Goal: Task Accomplishment & Management: Manage account settings

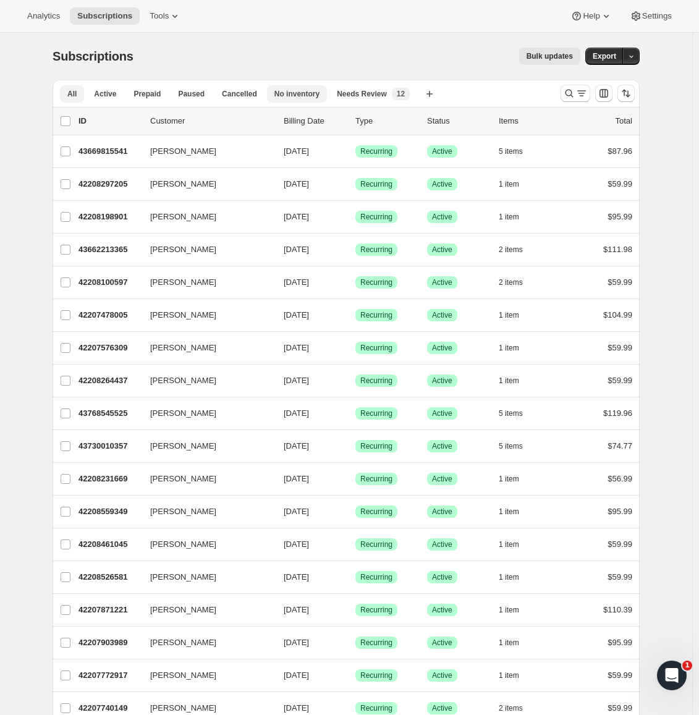
click at [299, 96] on span "No inventory" at bounding box center [296, 94] width 45 height 10
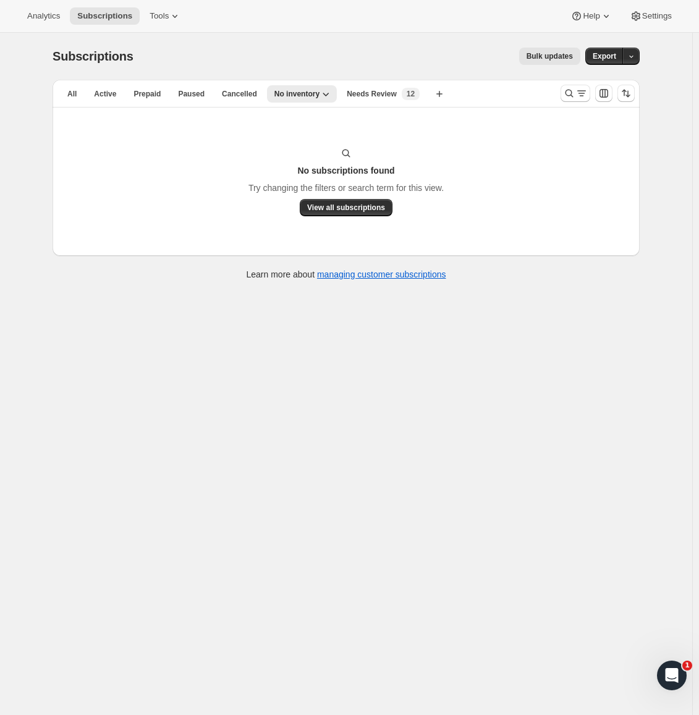
click at [299, 96] on span "No inventory" at bounding box center [296, 94] width 45 height 10
click at [363, 95] on span "Needs Review" at bounding box center [372, 94] width 50 height 10
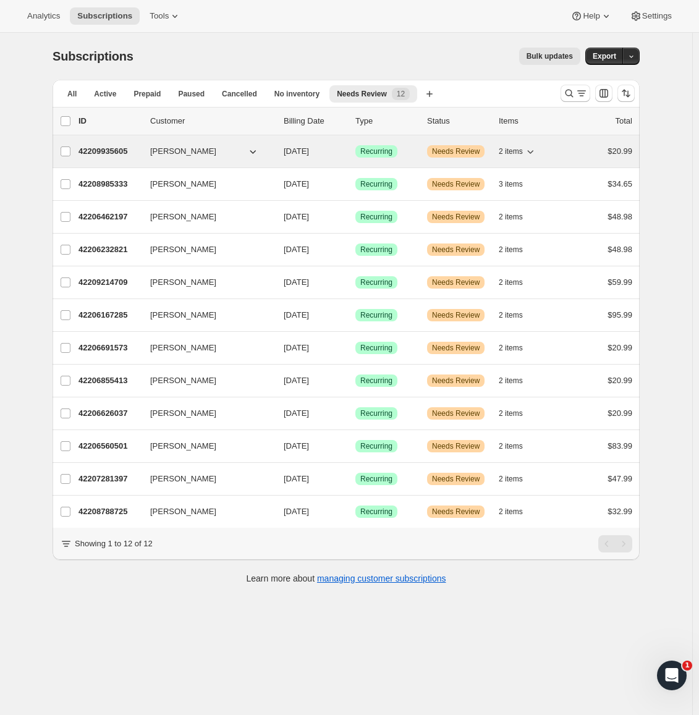
click at [124, 146] on p "42209935605" at bounding box center [109, 151] width 62 height 12
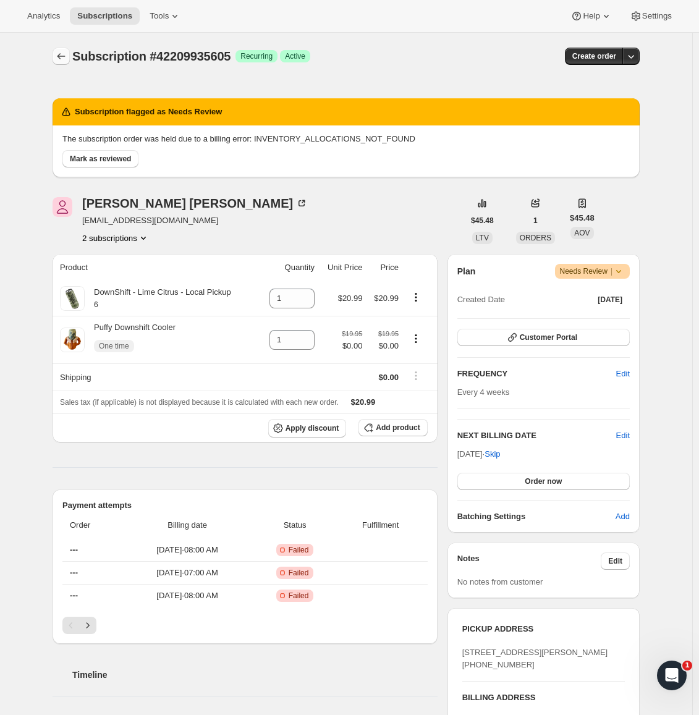
click at [60, 53] on icon "Subscriptions" at bounding box center [61, 56] width 12 height 12
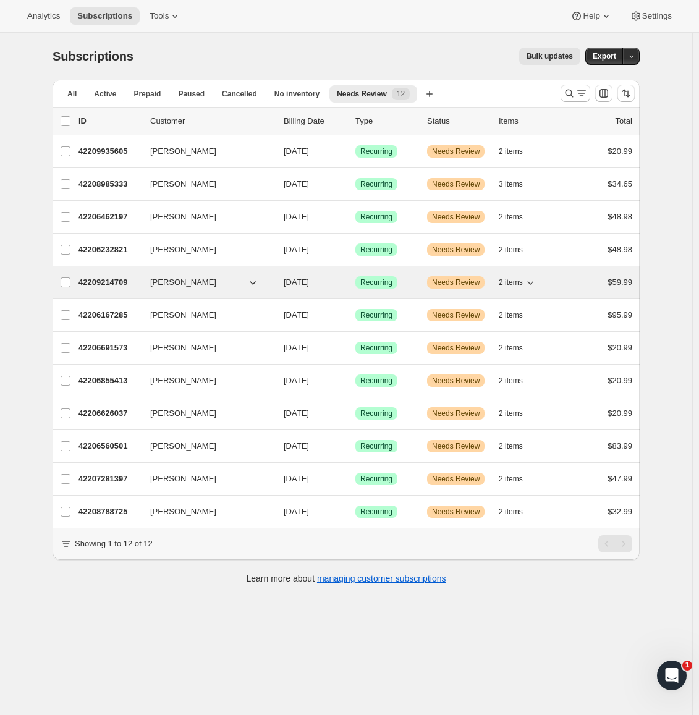
click at [96, 286] on p "42209214709" at bounding box center [109, 282] width 62 height 12
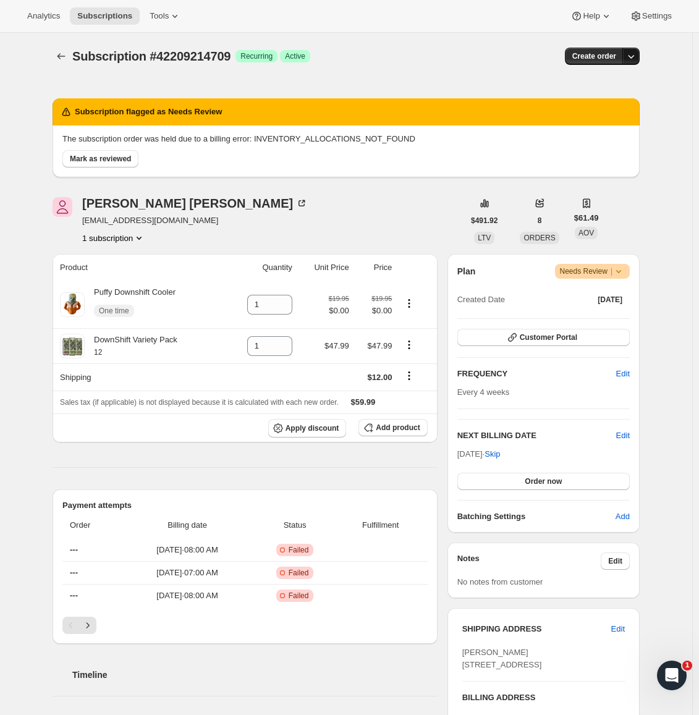
click at [634, 61] on icon "button" at bounding box center [631, 56] width 12 height 12
click at [654, 178] on div "Subscription #42209214709. This page is ready Subscription #42209214709 Success…" at bounding box center [346, 605] width 617 height 1144
click at [625, 268] on icon at bounding box center [618, 271] width 12 height 12
click at [56, 48] on div at bounding box center [63, 56] width 20 height 17
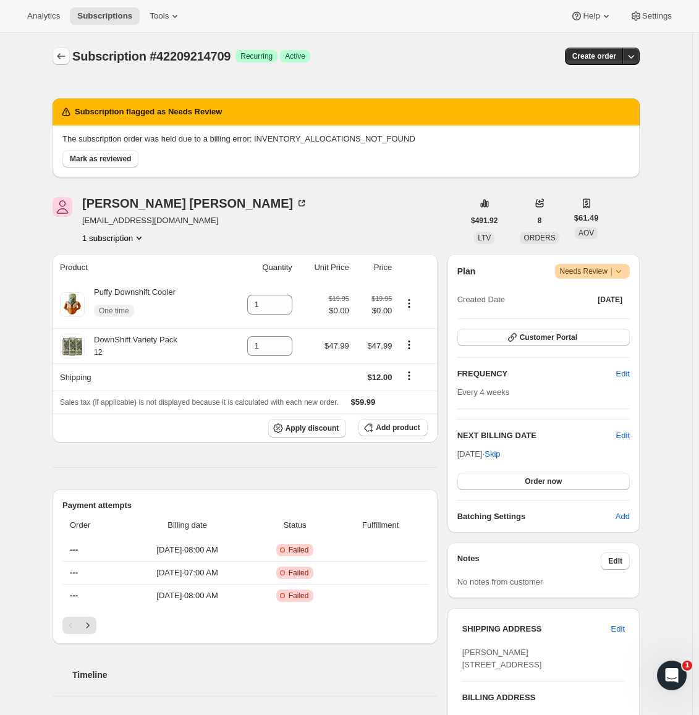
click at [59, 54] on icon "Subscriptions" at bounding box center [61, 56] width 12 height 12
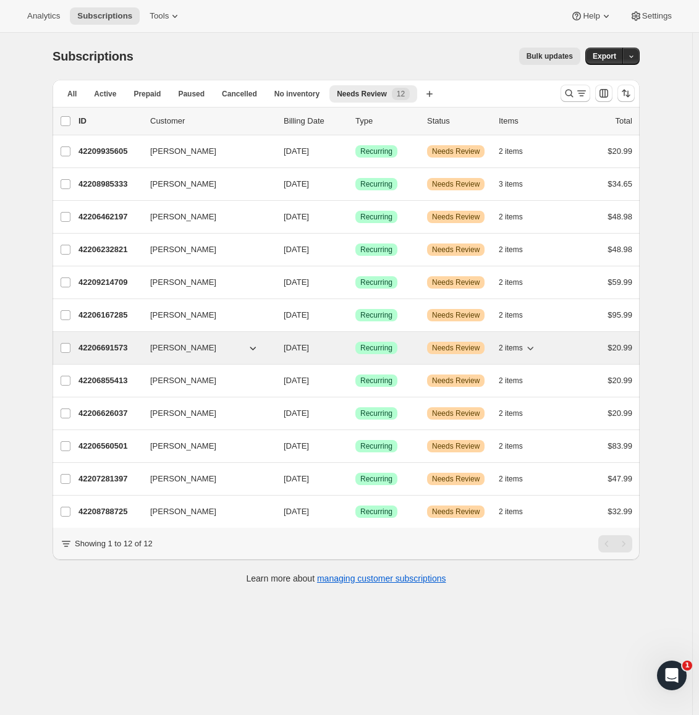
click at [99, 346] on p "42206691573" at bounding box center [109, 348] width 62 height 12
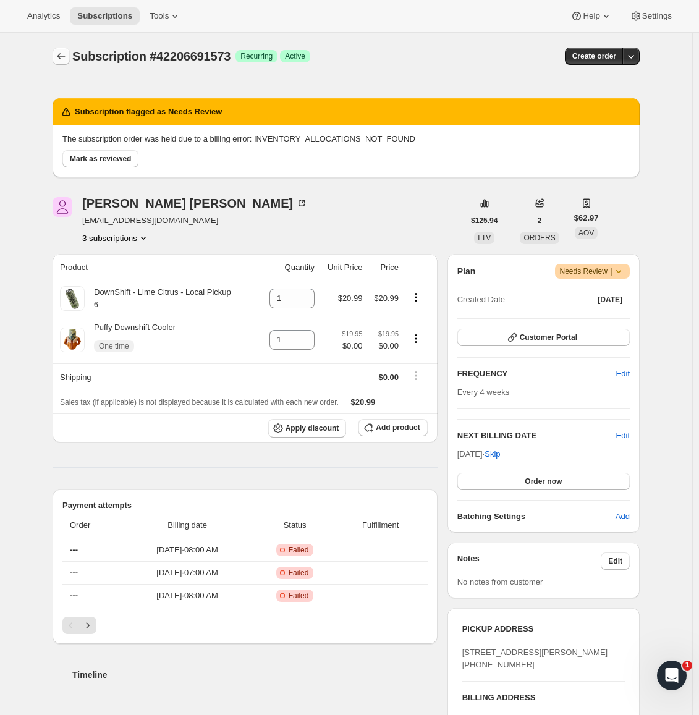
click at [65, 56] on icon "Subscriptions" at bounding box center [61, 56] width 12 height 12
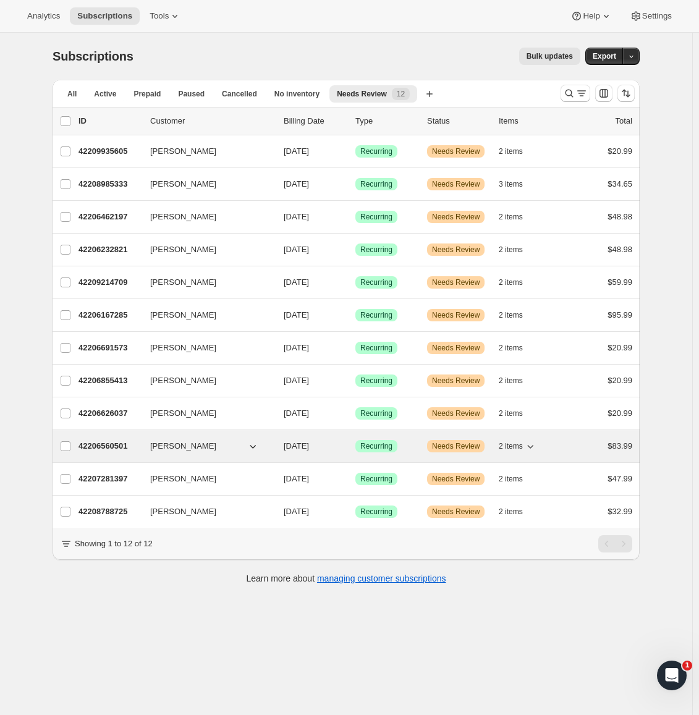
click at [254, 447] on icon "button" at bounding box center [252, 446] width 12 height 12
click at [100, 439] on div "42206560501 [PERSON_NAME] [DATE] Success Recurring Warning Needs Review 2 items…" at bounding box center [355, 445] width 554 height 17
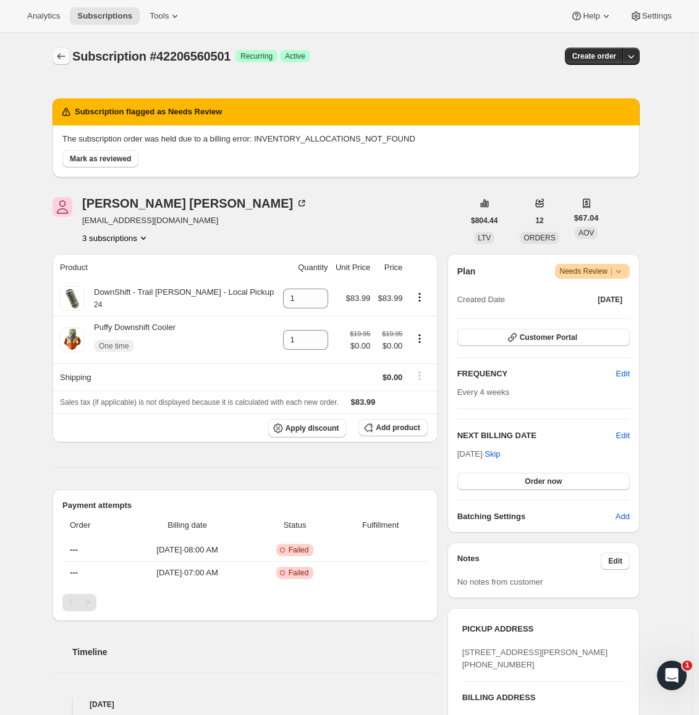
click at [67, 57] on icon "Subscriptions" at bounding box center [61, 56] width 12 height 12
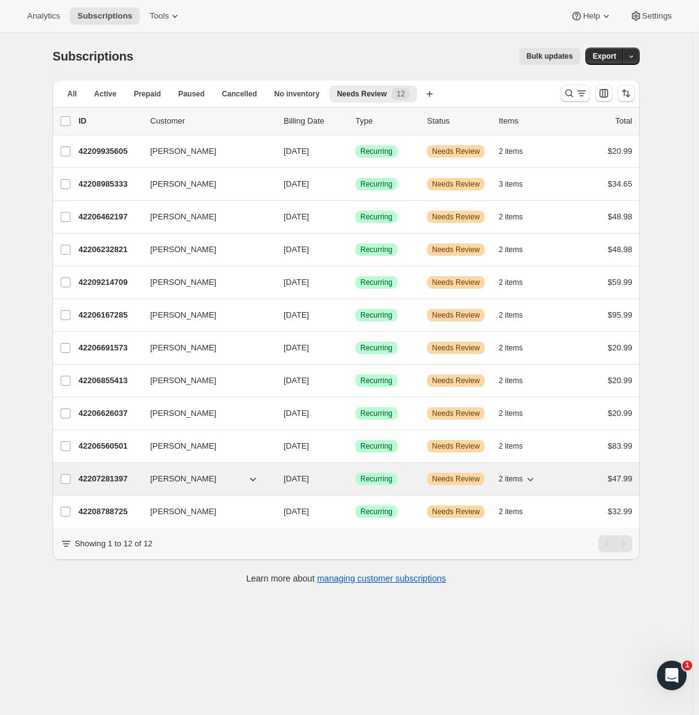
click at [111, 479] on p "42207281397" at bounding box center [109, 479] width 62 height 12
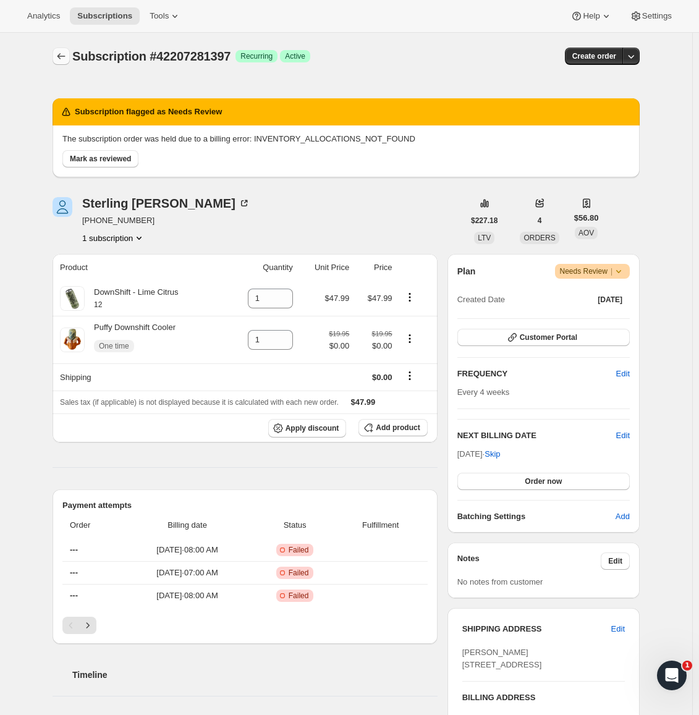
click at [66, 59] on icon "Subscriptions" at bounding box center [61, 56] width 12 height 12
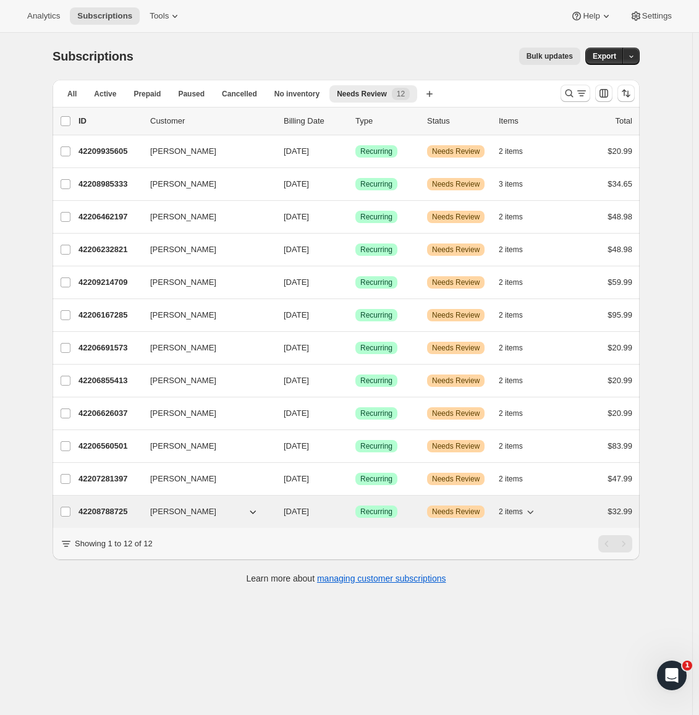
click at [98, 511] on p "42208788725" at bounding box center [109, 511] width 62 height 12
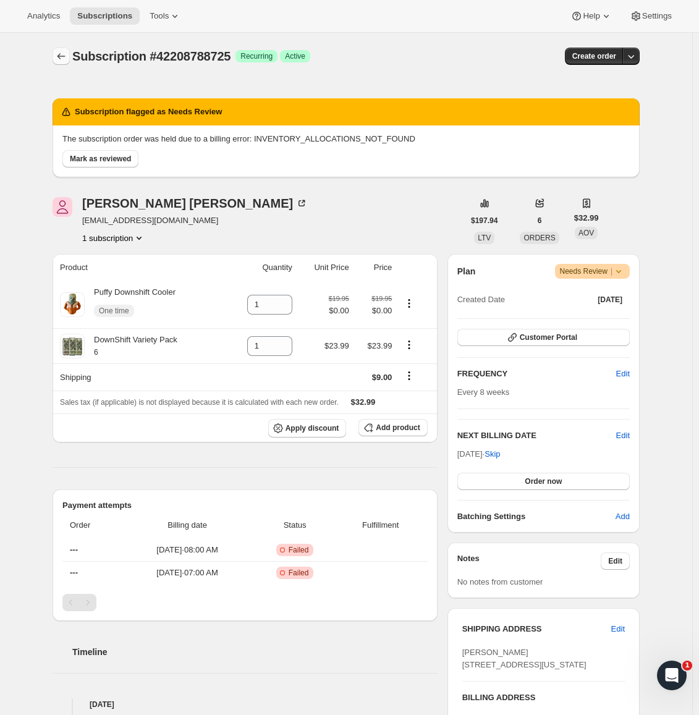
click at [64, 55] on icon "Subscriptions" at bounding box center [61, 56] width 12 height 12
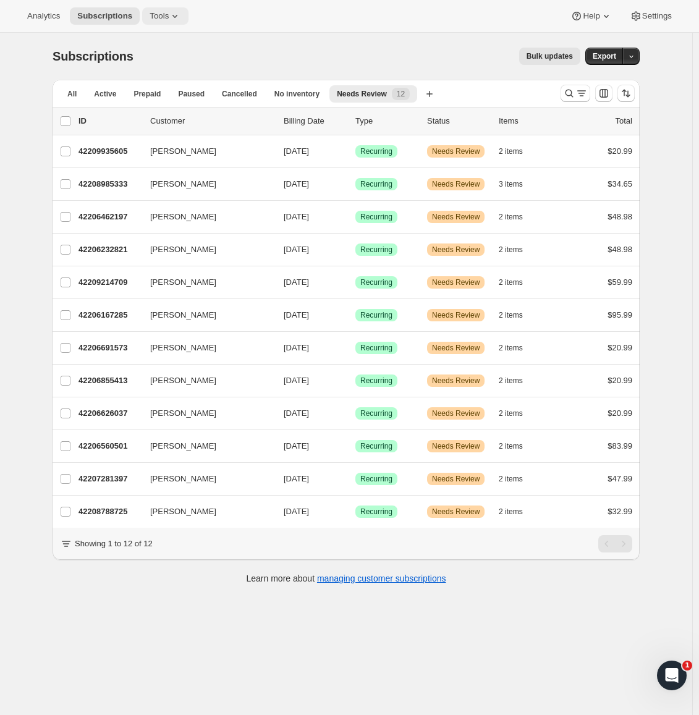
click at [169, 18] on icon at bounding box center [175, 16] width 12 height 12
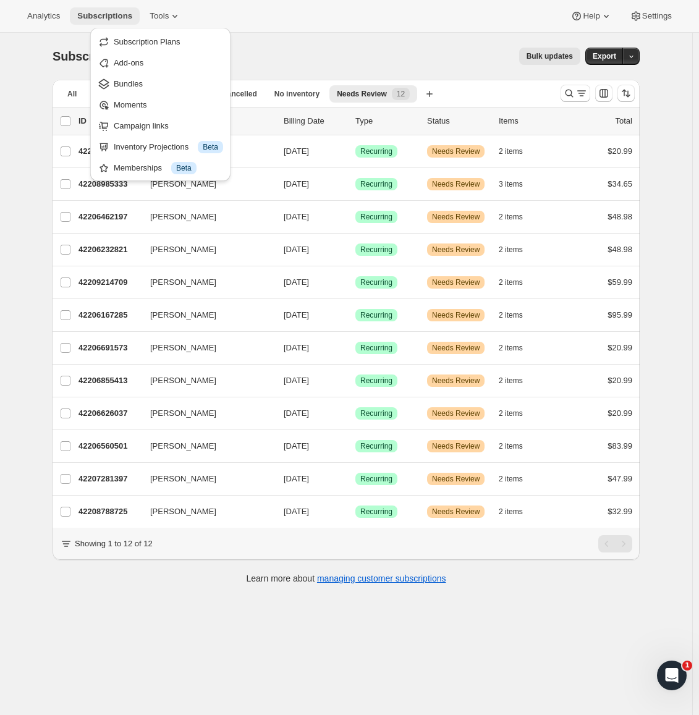
click at [103, 17] on span "Subscriptions" at bounding box center [104, 16] width 55 height 10
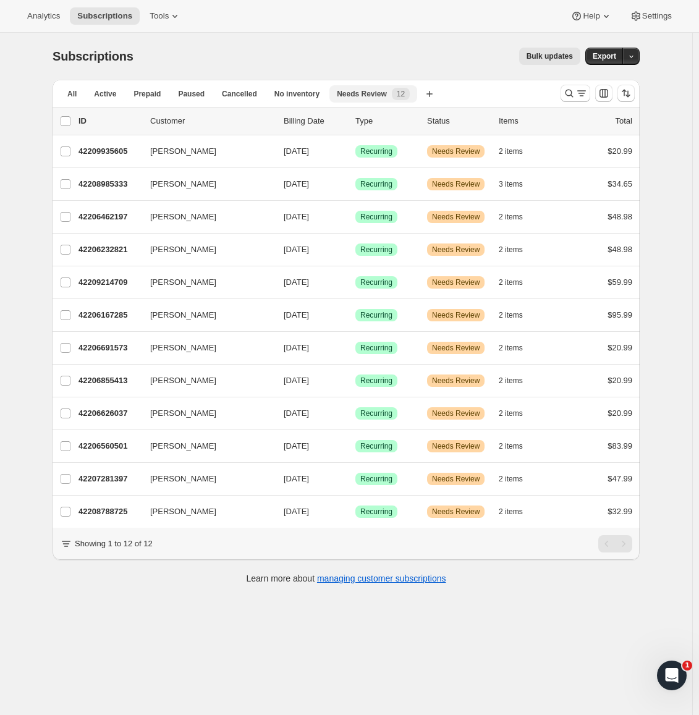
click at [392, 96] on span "12" at bounding box center [401, 94] width 18 height 12
click at [70, 93] on button "All" at bounding box center [72, 93] width 24 height 17
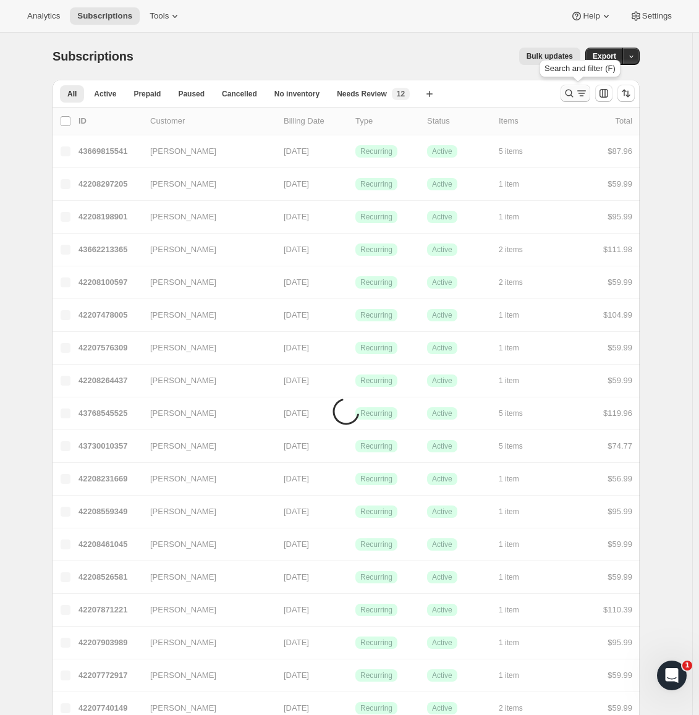
click at [571, 89] on icon "Search and filter results" at bounding box center [569, 93] width 12 height 12
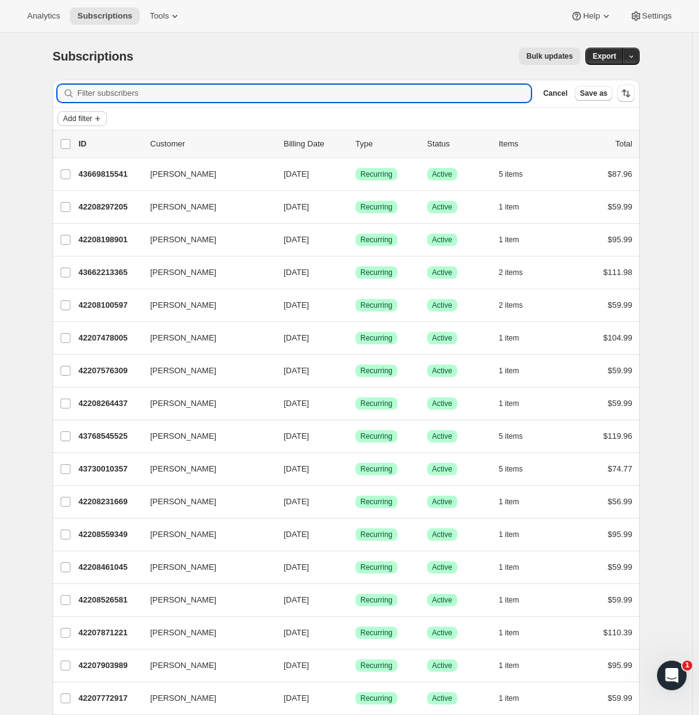
click at [87, 119] on span "Add filter" at bounding box center [77, 119] width 29 height 10
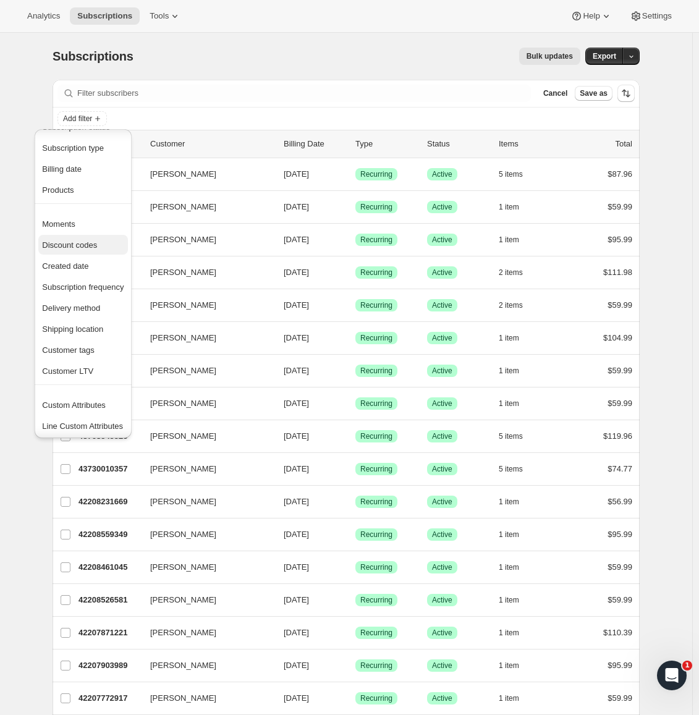
scroll to position [24, 0]
click at [98, 329] on span "Shipping location" at bounding box center [72, 327] width 61 height 9
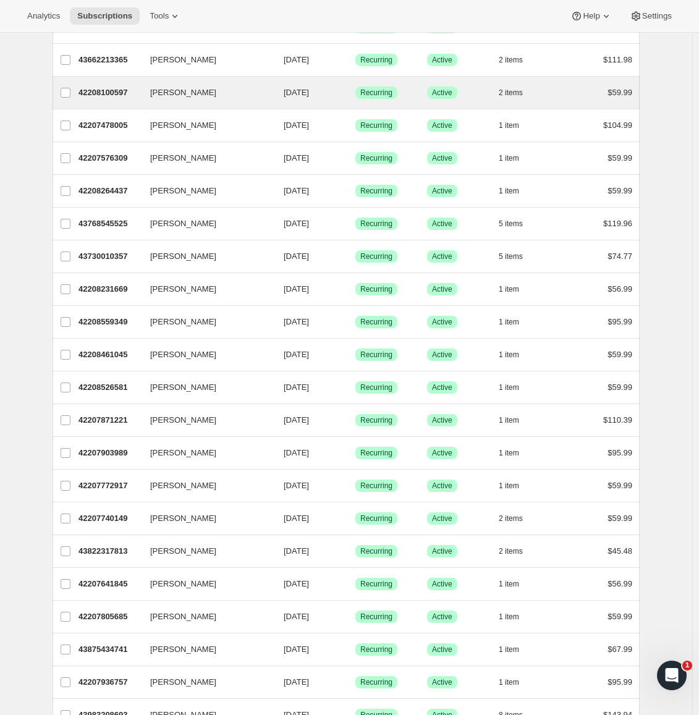
scroll to position [0, 0]
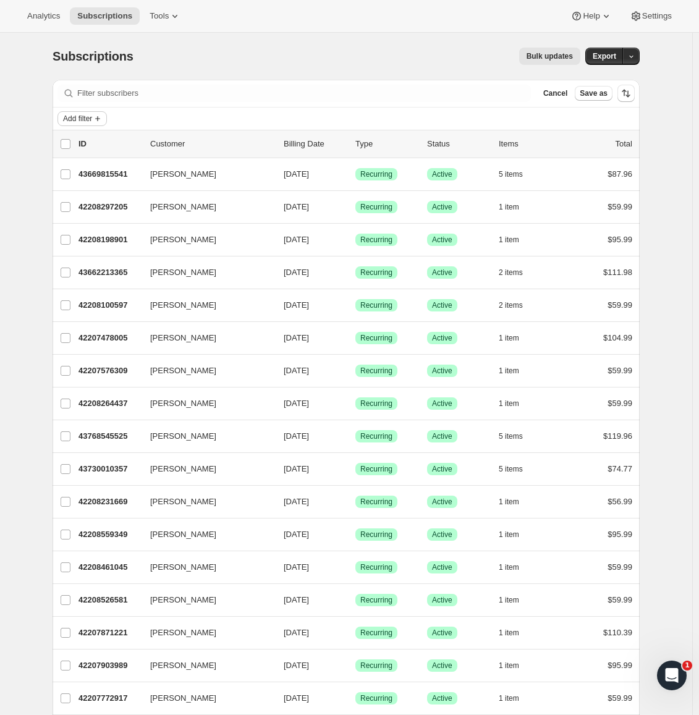
click at [91, 125] on button "Add filter" at bounding box center [81, 118] width 49 height 15
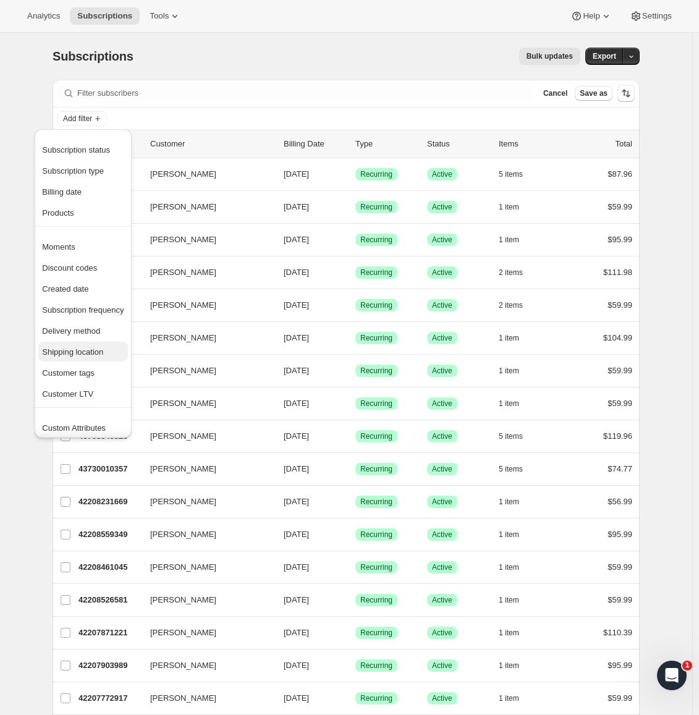
click at [92, 353] on span "Shipping location" at bounding box center [72, 351] width 61 height 9
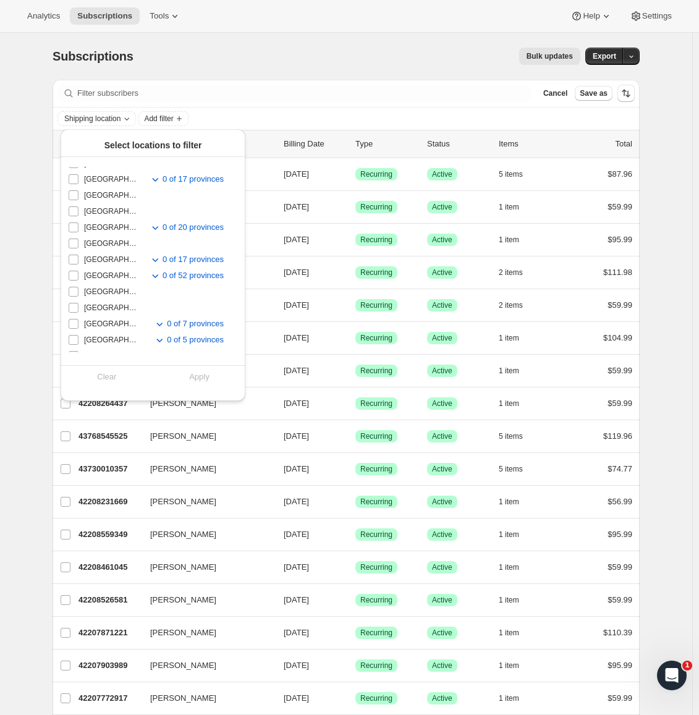
scroll to position [268, 0]
click at [156, 339] on icon "Toggle subregions for United States" at bounding box center [155, 340] width 12 height 12
click at [103, 339] on span "[US_STATE]" at bounding box center [104, 339] width 41 height 10
click at [78, 339] on input "[US_STATE]" at bounding box center [74, 339] width 10 height 10
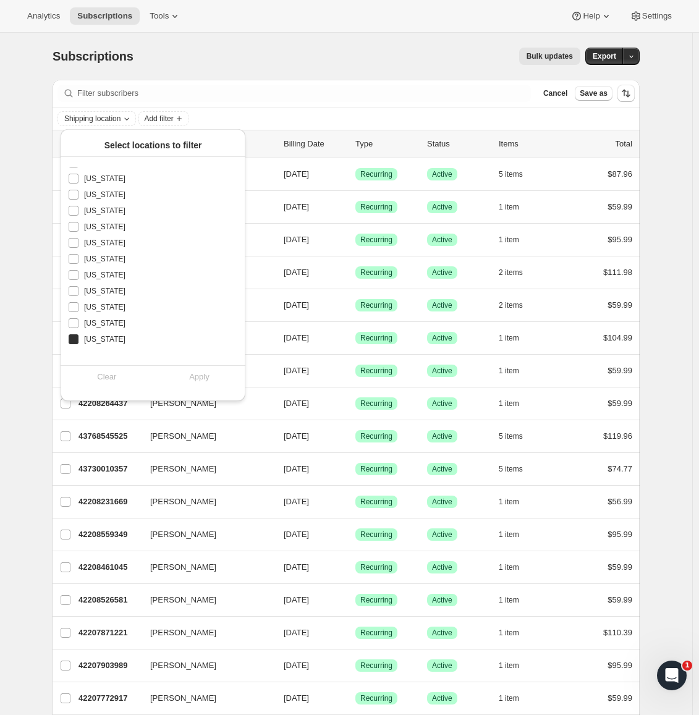
checkbox input "true"
drag, startPoint x: 185, startPoint y: 377, endPoint x: 198, endPoint y: 378, distance: 12.4
click at [198, 378] on span "Apply" at bounding box center [199, 377] width 20 height 12
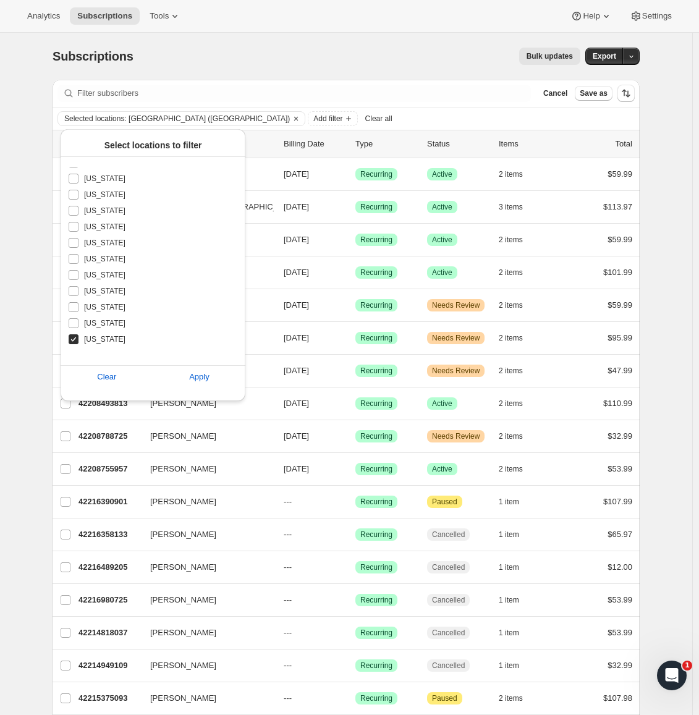
click at [246, 54] on div "Bulk updates" at bounding box center [364, 56] width 432 height 17
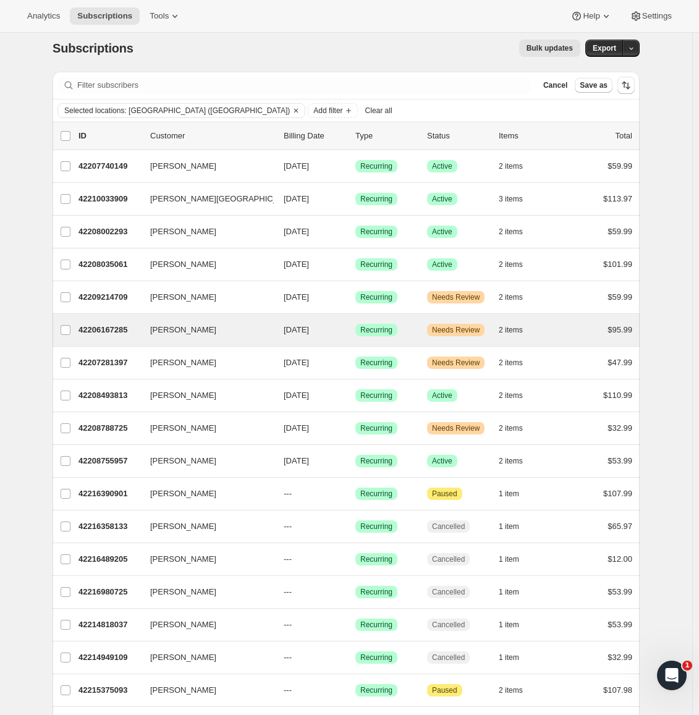
scroll to position [0, 0]
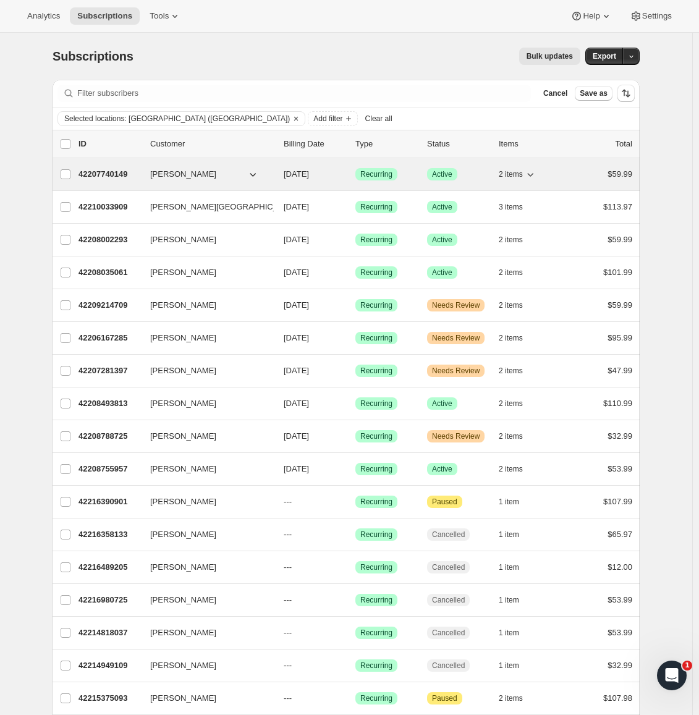
click at [120, 174] on p "42207740149" at bounding box center [109, 174] width 62 height 12
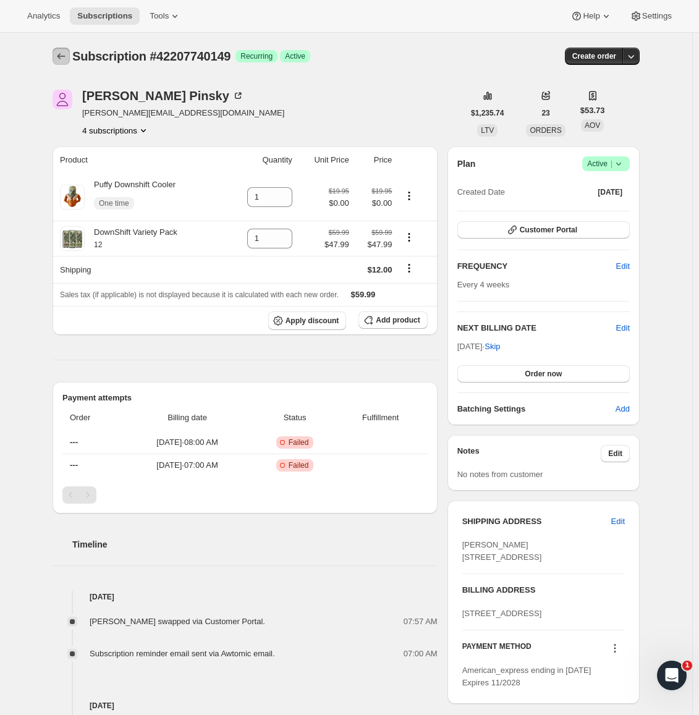
click at [59, 54] on icon "Subscriptions" at bounding box center [61, 56] width 12 height 12
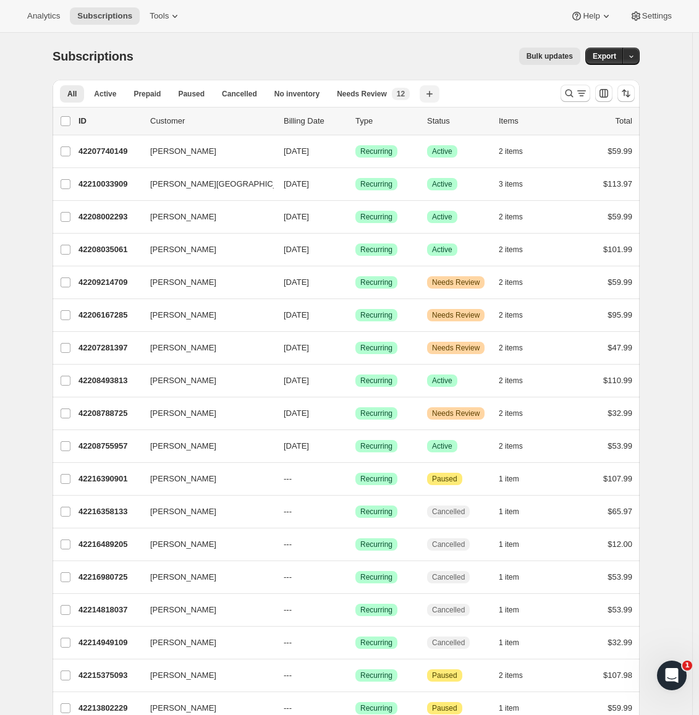
click at [423, 93] on icon "button" at bounding box center [429, 94] width 12 height 12
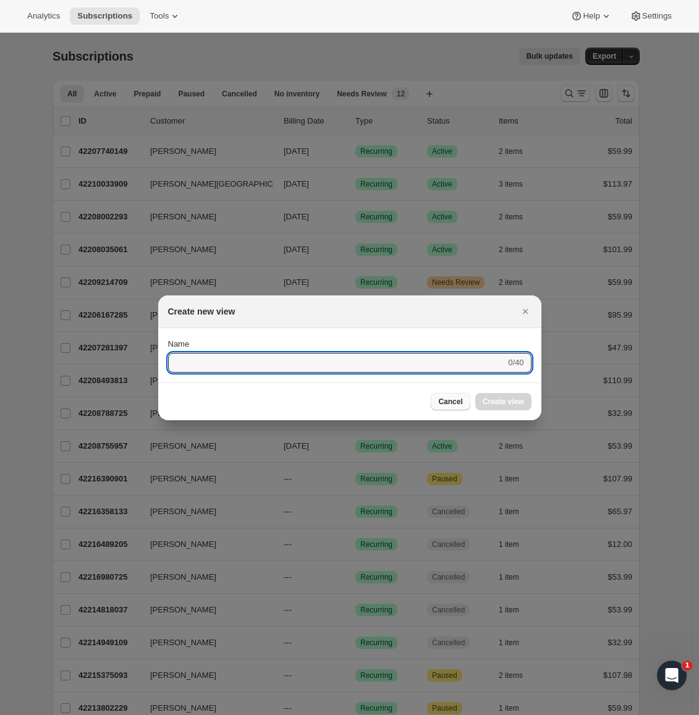
click at [452, 401] on span "Cancel" at bounding box center [450, 402] width 24 height 10
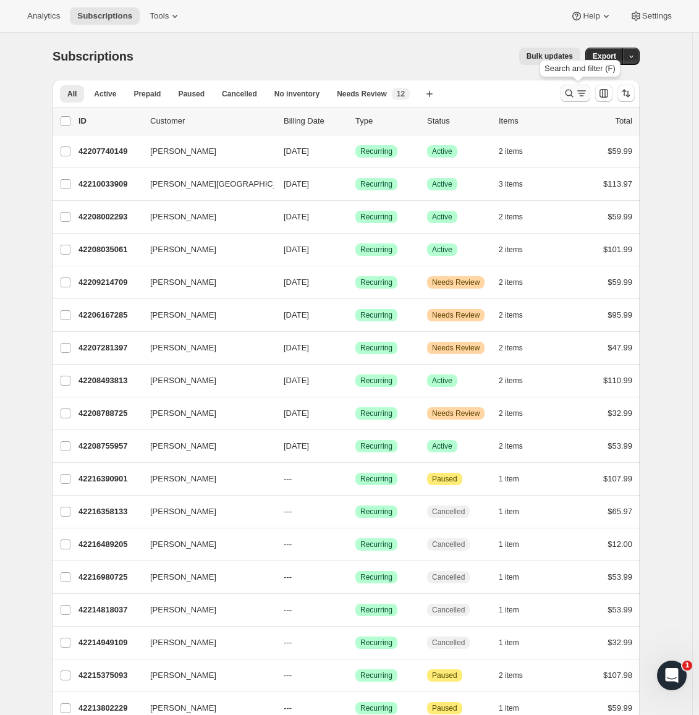
click at [566, 94] on icon "Search and filter results" at bounding box center [569, 93] width 12 height 12
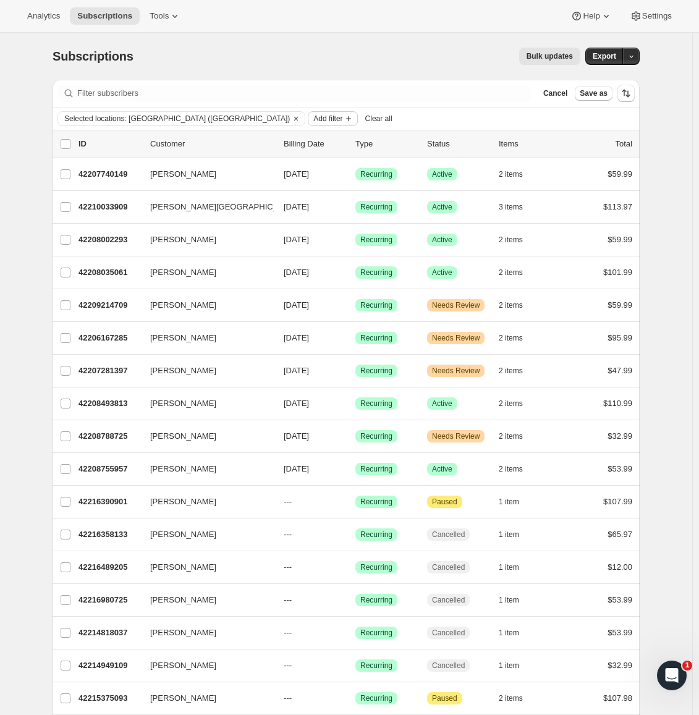
click at [313, 116] on span "Add filter" at bounding box center [327, 119] width 29 height 10
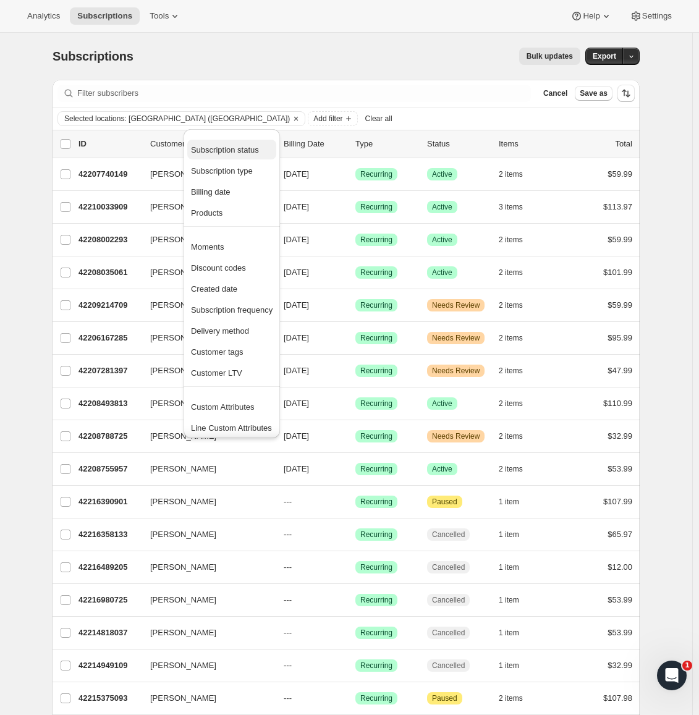
click at [237, 149] on span "Subscription status" at bounding box center [225, 149] width 68 height 9
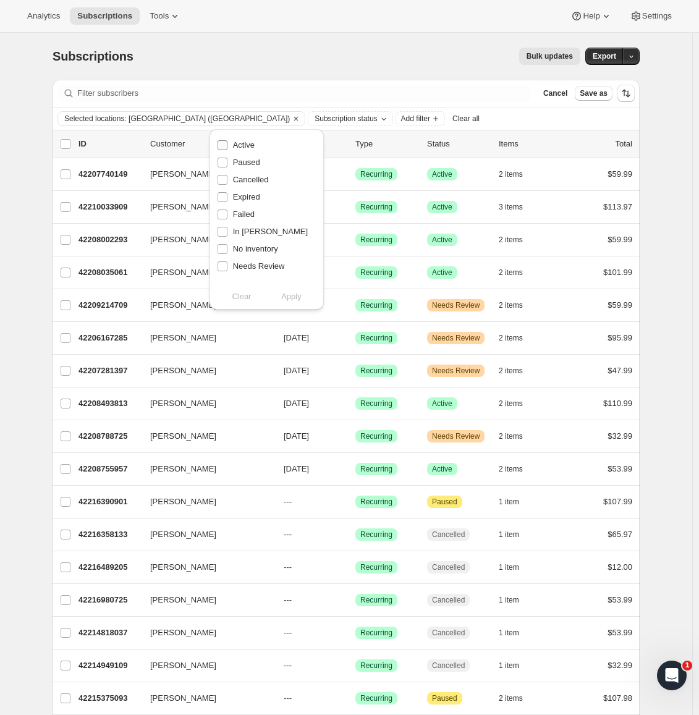
click at [244, 143] on span "Active" at bounding box center [244, 144] width 22 height 9
click at [227, 143] on input "Active" at bounding box center [222, 145] width 10 height 10
checkbox input "true"
click at [245, 167] on span "Paused" at bounding box center [246, 162] width 27 height 9
click at [227, 167] on input "Paused" at bounding box center [222, 163] width 10 height 10
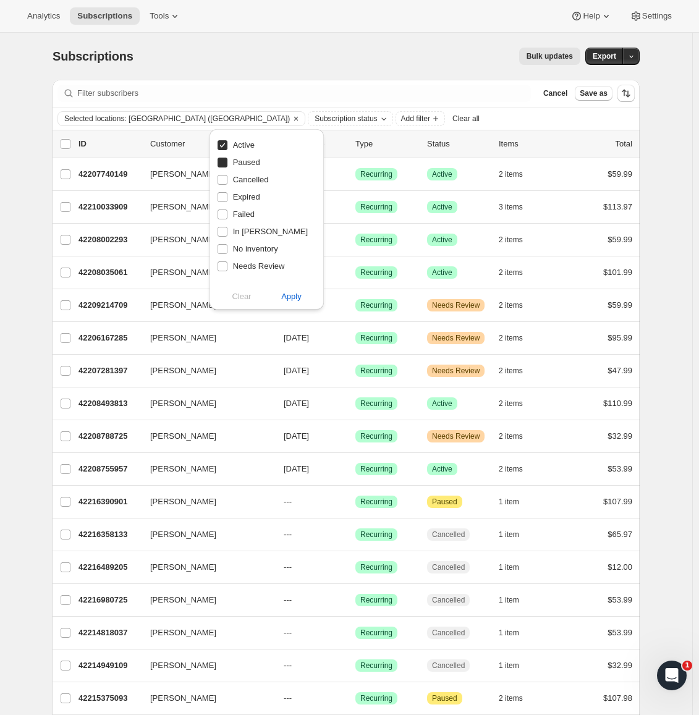
checkbox input "true"
click at [253, 266] on span "Needs Review" at bounding box center [259, 265] width 52 height 9
click at [227, 266] on input "Needs Review" at bounding box center [222, 266] width 10 height 10
checkbox input "true"
click at [257, 250] on span "No inventory" at bounding box center [255, 248] width 45 height 9
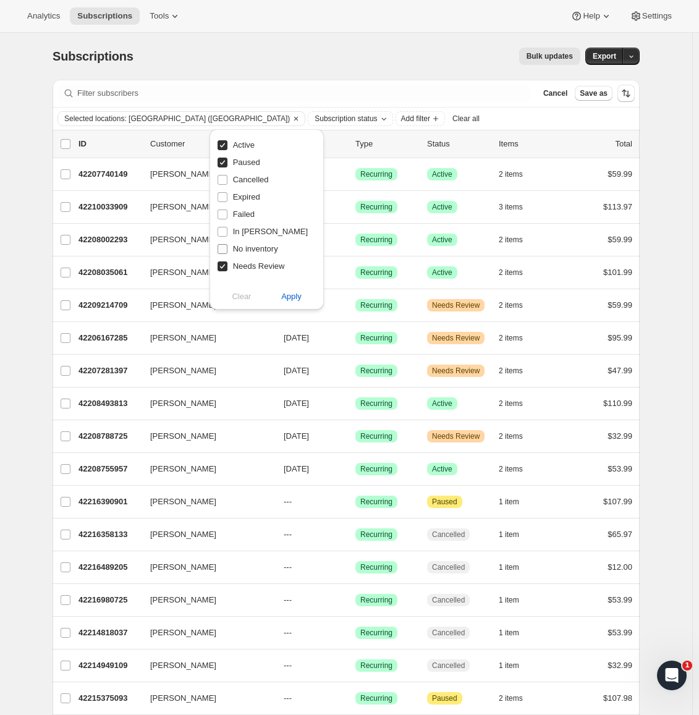
click at [227, 250] on input "No inventory" at bounding box center [222, 249] width 10 height 10
checkbox input "true"
click at [297, 298] on span "Apply" at bounding box center [291, 296] width 20 height 12
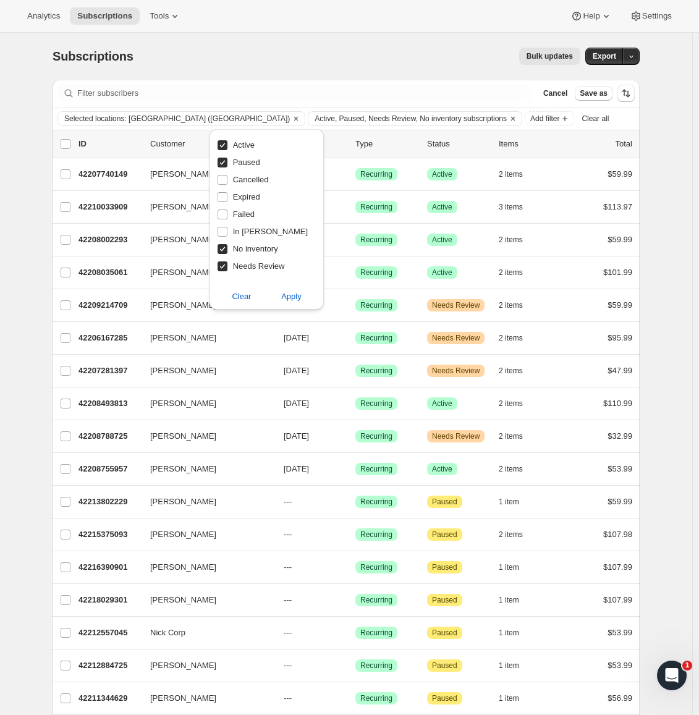
click at [32, 293] on div "Subscriptions. This page is ready Subscriptions Bulk updates More actions Bulk …" at bounding box center [346, 424] width 692 height 783
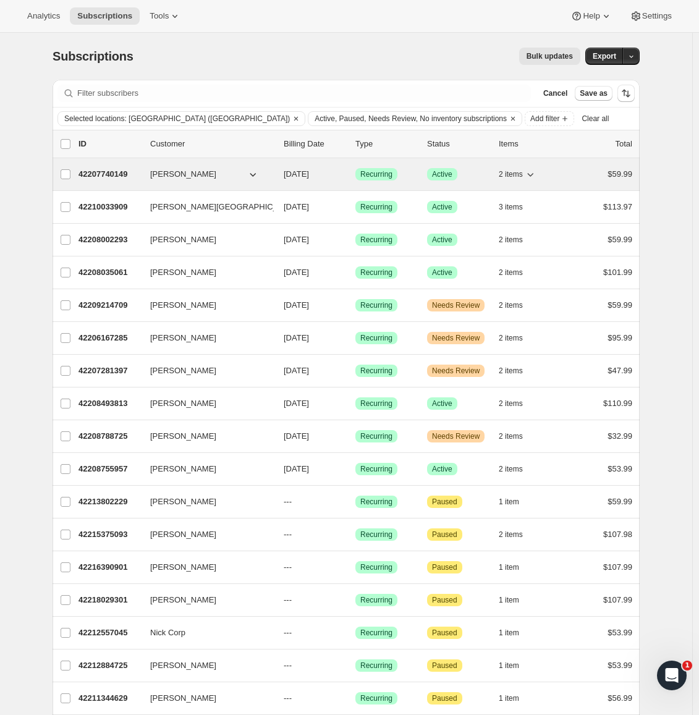
click at [107, 175] on p "42207740149" at bounding box center [109, 174] width 62 height 12
